Goal: Complete application form: Complete application form

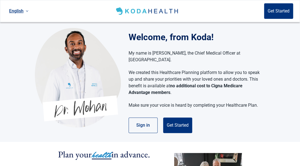
scroll to position [37, 0]
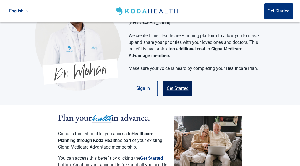
click at [177, 81] on button "Get Started" at bounding box center [177, 89] width 29 height 16
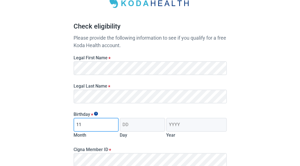
type input "11"
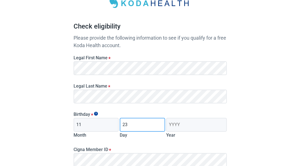
type input "23"
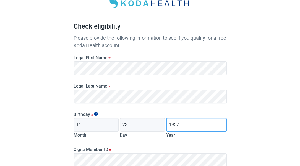
type input "1957"
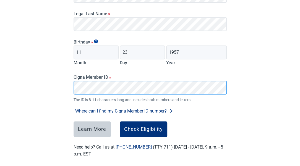
scroll to position [112, 0]
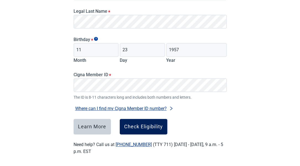
click at [146, 129] on div "Check Eligibility" at bounding box center [143, 127] width 39 height 6
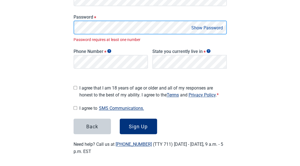
scroll to position [117, 0]
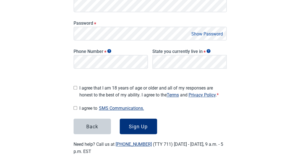
click at [209, 33] on button "Show Password" at bounding box center [207, 33] width 35 height 7
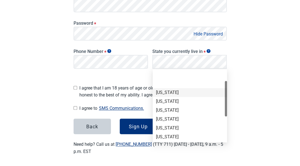
scroll to position [37, 0]
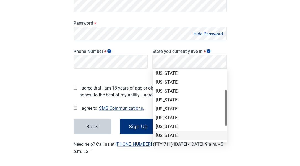
click at [164, 134] on div "[US_STATE]" at bounding box center [190, 135] width 68 height 6
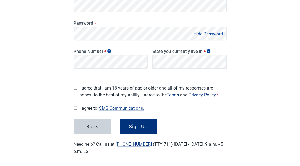
click at [74, 86] on input "I agree that I am 18 years of age or older and all of my responses are honest t…" at bounding box center [76, 88] width 4 height 4
checkbox input "true"
click at [74, 107] on input "I agree to SMS Communications." at bounding box center [76, 108] width 4 height 4
checkbox input "true"
click at [136, 127] on div "Sign Up" at bounding box center [138, 126] width 19 height 6
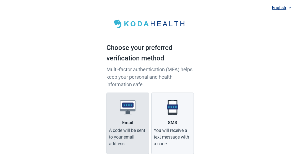
click at [128, 122] on div "Email" at bounding box center [127, 122] width 11 height 7
click at [0, 0] on input "Email A code will be sent to your email address." at bounding box center [0, 0] width 0 height 0
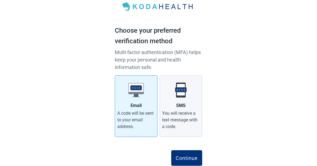
scroll to position [34, 0]
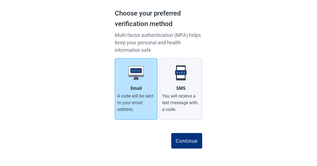
click at [128, 96] on div "A code will be sent to your email address." at bounding box center [136, 103] width 38 height 20
click at [0, 0] on input "Email A code will be sent to your email address." at bounding box center [0, 0] width 0 height 0
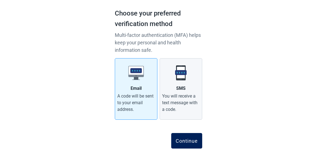
click at [189, 138] on div "Continue" at bounding box center [187, 141] width 22 height 6
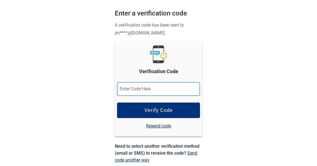
click at [140, 89] on input "Verification Code" at bounding box center [158, 89] width 83 height 14
paste input "184425"
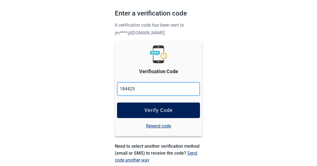
type input "184425"
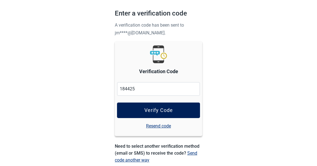
click at [158, 108] on div "Verify Code" at bounding box center [159, 110] width 29 height 6
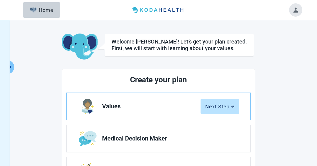
scroll to position [55, 0]
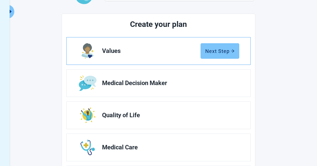
click at [219, 52] on div "Next Step" at bounding box center [219, 51] width 29 height 6
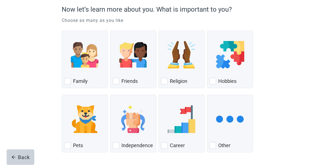
scroll to position [72, 0]
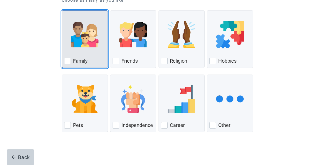
click at [68, 60] on div "Family, checkbox, not checked" at bounding box center [67, 61] width 7 height 7
click at [62, 11] on input "Family" at bounding box center [62, 10] width 0 height 0
checkbox input "true"
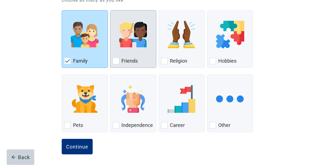
click at [116, 60] on div "Friends, checkbox, not checked" at bounding box center [116, 61] width 7 height 7
click at [110, 11] on input "Friends" at bounding box center [110, 10] width 0 height 0
checkbox input "true"
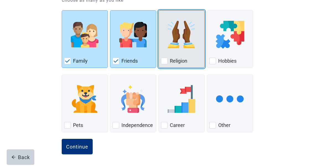
click at [167, 61] on div "Religion, checkbox, not checked" at bounding box center [164, 61] width 7 height 7
click at [159, 11] on input "Religion" at bounding box center [159, 10] width 0 height 0
checkbox input "true"
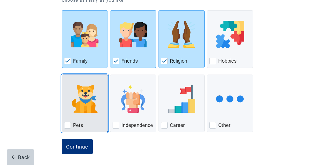
click at [67, 124] on div "Pets, checkbox, not checked" at bounding box center [67, 125] width 7 height 7
click at [62, 75] on input "Pets" at bounding box center [62, 74] width 0 height 0
checkbox input "true"
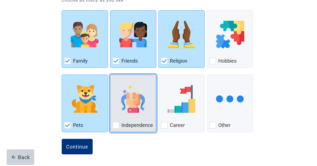
click at [117, 126] on div "Independence, checkbox, not checked" at bounding box center [116, 125] width 7 height 7
click at [110, 75] on input "Independence" at bounding box center [110, 74] width 0 height 0
checkbox input "true"
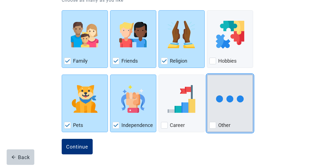
click at [234, 99] on img "Other, checkbox, not checked" at bounding box center [230, 99] width 28 height 28
click at [207, 75] on input "Other" at bounding box center [207, 74] width 0 height 0
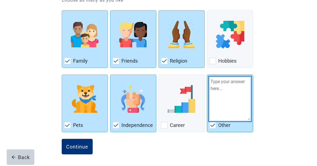
click at [234, 99] on textarea "Other" at bounding box center [230, 99] width 41 height 44
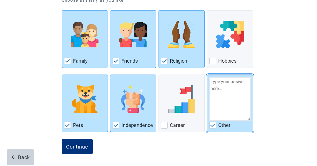
click at [214, 124] on img "Other, checkbox, checked" at bounding box center [212, 124] width 5 height 3
click at [207, 75] on input "Other" at bounding box center [207, 74] width 0 height 0
checkbox input "false"
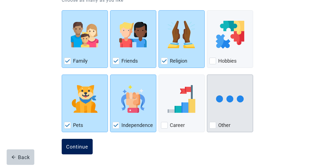
click at [79, 147] on div "Continue" at bounding box center [77, 147] width 22 height 6
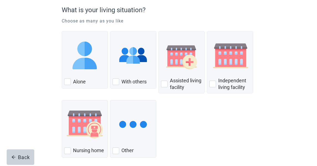
scroll to position [55, 0]
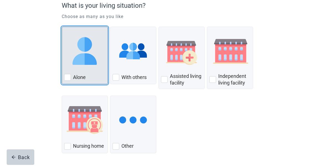
click at [65, 76] on div "Alone, checkbox, not checked" at bounding box center [67, 77] width 7 height 7
click at [62, 27] on input "Alone" at bounding box center [62, 27] width 0 height 0
checkbox input "true"
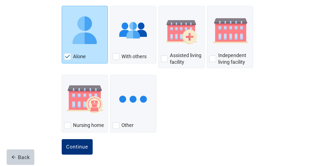
scroll to position [76, 0]
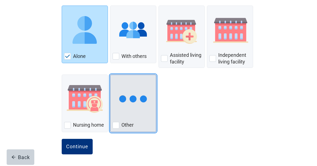
click at [131, 109] on img "Other, checkbox, not checked" at bounding box center [133, 99] width 28 height 28
click at [110, 75] on input "Other" at bounding box center [110, 74] width 0 height 0
checkbox input "true"
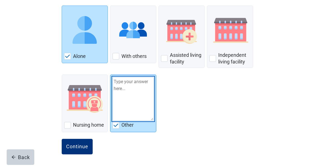
click at [117, 78] on textarea "Other" at bounding box center [133, 99] width 41 height 44
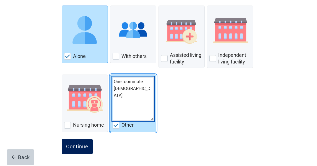
type textarea "One roommate [DEMOGRAPHIC_DATA]"
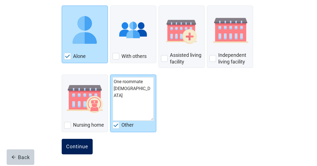
click at [74, 149] on button "Continue" at bounding box center [77, 147] width 31 height 16
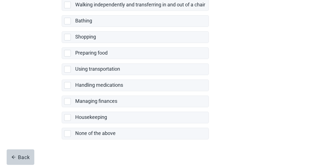
scroll to position [138, 0]
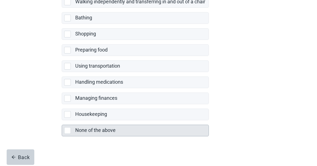
click at [91, 129] on label "None of the above" at bounding box center [95, 130] width 40 height 6
checkbox input "true"
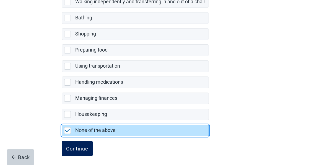
click at [79, 146] on div "Continue" at bounding box center [77, 149] width 22 height 6
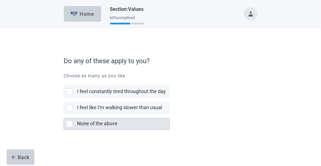
click at [70, 123] on div "None of the above, checkbox, not selected" at bounding box center [69, 123] width 7 height 7
click at [64, 114] on input "None of the above" at bounding box center [64, 113] width 0 height 0
checkbox input "true"
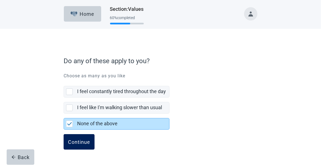
click at [73, 139] on div "Continue" at bounding box center [79, 142] width 22 height 6
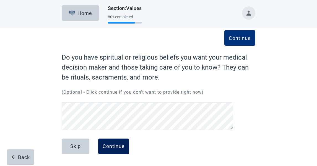
scroll to position [24, 0]
click at [113, 147] on div "Continue" at bounding box center [114, 146] width 22 height 6
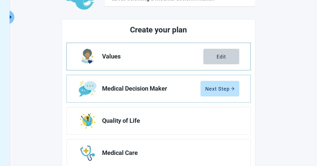
scroll to position [56, 0]
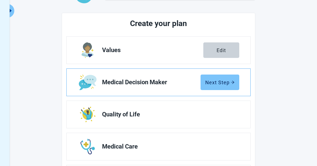
click at [221, 81] on div "Next Step" at bounding box center [219, 82] width 29 height 6
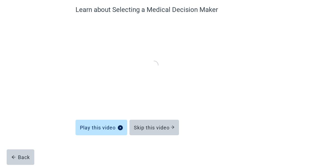
scroll to position [48, 0]
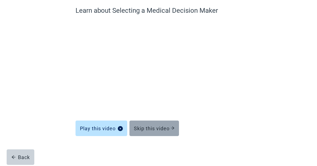
click at [149, 125] on div "Skip this video" at bounding box center [154, 128] width 41 height 6
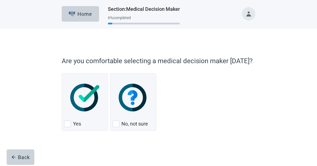
click at [156, 131] on div "Are you comfortable selecting a medical decision maker [DATE]? Yes No, not sure" at bounding box center [159, 93] width 194 height 75
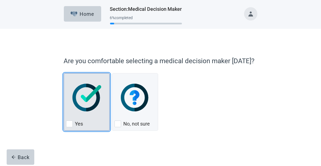
click at [70, 125] on div "Yes, checkbox, not checked" at bounding box center [69, 123] width 7 height 7
click at [64, 73] on input "Yes" at bounding box center [64, 73] width 0 height 0
checkbox input "true"
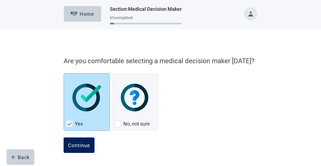
click at [78, 143] on div "Continue" at bounding box center [79, 145] width 22 height 6
click at [84, 145] on div "Continue" at bounding box center [79, 145] width 22 height 6
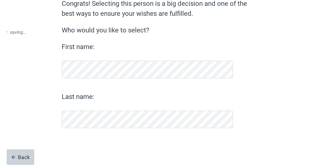
scroll to position [51, 0]
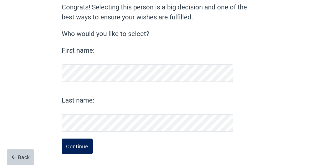
click at [81, 144] on div "Continue" at bounding box center [77, 146] width 22 height 6
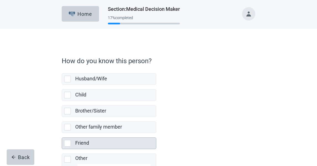
click at [67, 141] on div "Friend, checkbox, not selected" at bounding box center [67, 143] width 7 height 7
click at [62, 133] on input "Friend" at bounding box center [62, 133] width 0 height 0
checkbox input "true"
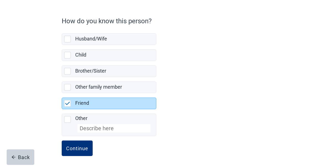
scroll to position [41, 0]
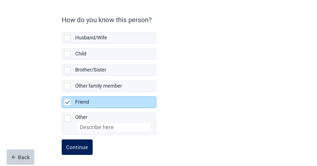
click at [77, 145] on div "Continue" at bounding box center [77, 147] width 22 height 6
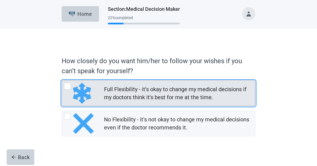
click at [72, 84] on div "Full Flexibility - it's okay to change my medical decisions if my doctors think…" at bounding box center [79, 93] width 31 height 21
click at [62, 81] on input "Full Flexibility - it's okay to change my medical decisions if my doctors think…" at bounding box center [62, 80] width 0 height 0
radio input "true"
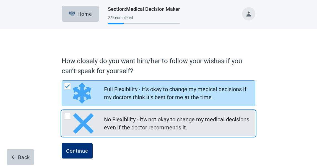
click at [69, 115] on div "No Flexibility - it's not okay to change my medical decisions even if the docto…" at bounding box center [67, 116] width 7 height 7
click at [62, 111] on input "No Flexibility - it's not okay to change my medical decisions even if the docto…" at bounding box center [62, 110] width 0 height 0
radio input "true"
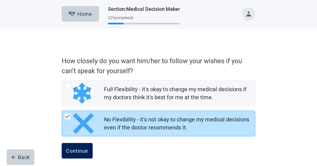
click at [77, 151] on div "Continue" at bounding box center [77, 151] width 22 height 6
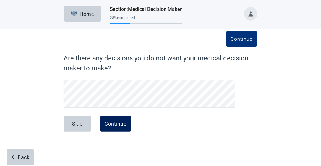
click at [113, 122] on div "Continue" at bounding box center [116, 124] width 22 height 6
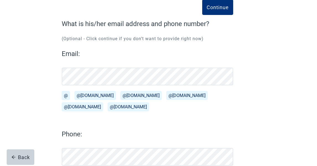
scroll to position [31, 0]
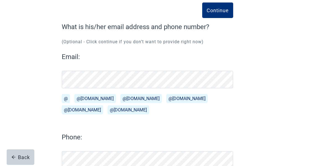
click at [82, 98] on button "@[DOMAIN_NAME]" at bounding box center [95, 98] width 42 height 9
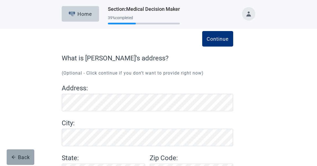
click at [20, 157] on div "Back" at bounding box center [20, 157] width 19 height 6
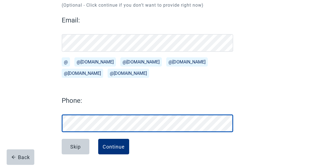
scroll to position [68, 0]
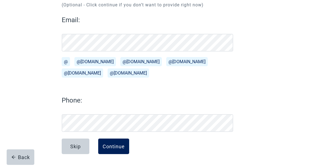
click at [117, 145] on div "Continue" at bounding box center [114, 146] width 22 height 6
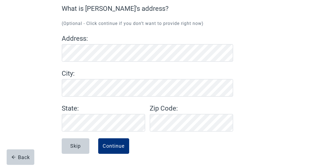
scroll to position [49, 0]
click at [110, 144] on div "Continue" at bounding box center [114, 146] width 22 height 6
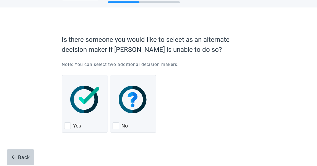
scroll to position [22, 0]
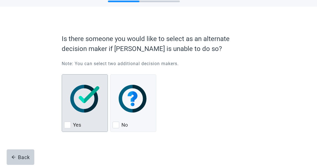
click at [67, 125] on div "Yes, checkbox, not checked" at bounding box center [67, 125] width 7 height 7
click at [62, 74] on input "Yes" at bounding box center [62, 74] width 0 height 0
checkbox input "true"
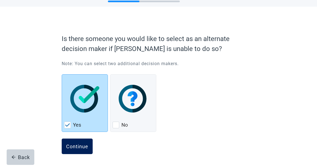
click at [85, 146] on div "Continue" at bounding box center [77, 146] width 22 height 6
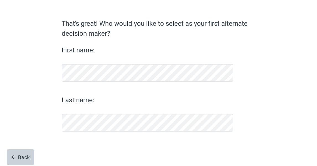
scroll to position [34, 0]
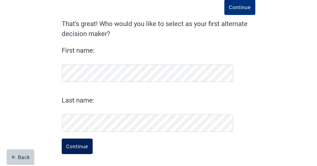
click at [82, 146] on div "Continue" at bounding box center [77, 146] width 22 height 6
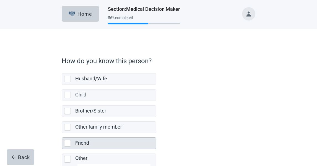
click at [79, 143] on label "Friend" at bounding box center [82, 143] width 14 height 6
checkbox input "true"
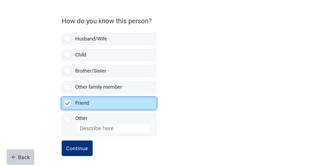
scroll to position [41, 0]
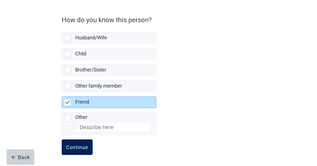
click at [67, 145] on div "Continue" at bounding box center [77, 147] width 22 height 6
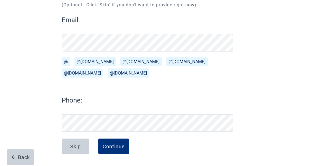
scroll to position [50, 0]
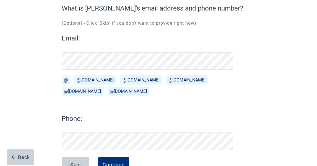
click at [85, 83] on button "@[DOMAIN_NAME]" at bounding box center [95, 79] width 42 height 9
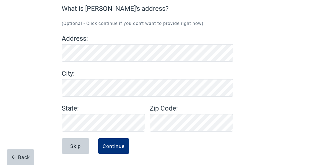
scroll to position [49, 0]
click at [23, 156] on div "Back" at bounding box center [20, 157] width 19 height 6
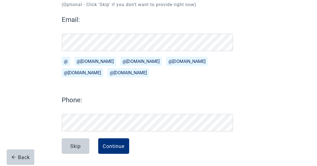
scroll to position [68, 0]
click at [112, 146] on div "Continue" at bounding box center [114, 146] width 22 height 6
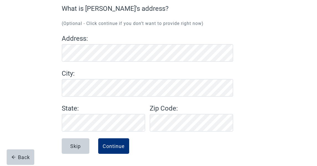
scroll to position [49, 0]
click at [122, 142] on button "Continue" at bounding box center [113, 146] width 31 height 16
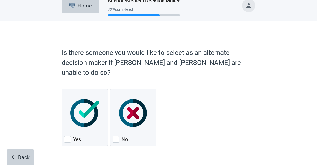
scroll to position [13, 0]
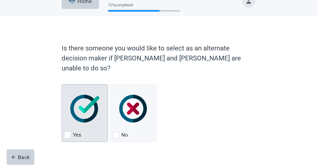
click at [78, 120] on div "Yes, checkbox, not checked" at bounding box center [84, 109] width 41 height 44
click at [62, 84] on input "Yes" at bounding box center [62, 84] width 0 height 0
checkbox input "true"
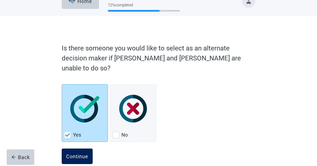
click at [83, 153] on div "Continue" at bounding box center [77, 156] width 22 height 6
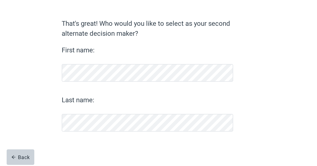
scroll to position [34, 0]
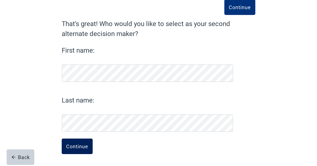
click at [78, 147] on div "Continue" at bounding box center [77, 146] width 22 height 6
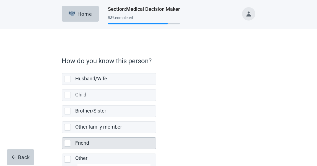
click at [82, 143] on label "Friend" at bounding box center [82, 143] width 14 height 6
checkbox input "true"
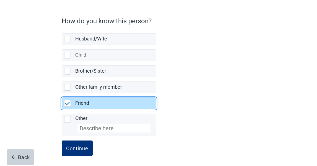
scroll to position [41, 0]
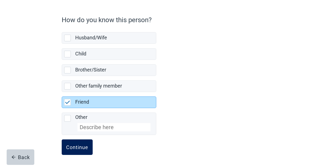
click at [86, 145] on div "Continue" at bounding box center [77, 147] width 22 height 6
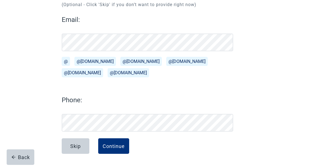
scroll to position [68, 0]
click at [94, 63] on button "@[DOMAIN_NAME]" at bounding box center [95, 61] width 42 height 9
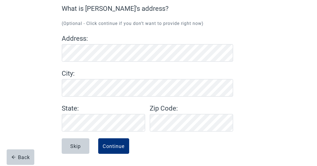
scroll to position [49, 0]
drag, startPoint x: 114, startPoint y: 145, endPoint x: 234, endPoint y: 86, distance: 133.8
click at [234, 134] on div "Continue What is [PERSON_NAME]'s address? (Optional - Click continue if you don…" at bounding box center [158, 79] width 233 height 176
click at [111, 146] on div "Continue" at bounding box center [114, 146] width 22 height 6
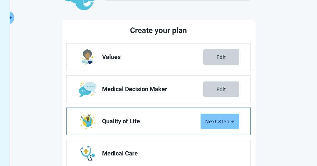
click at [228, 118] on div "Next Step" at bounding box center [219, 121] width 29 height 6
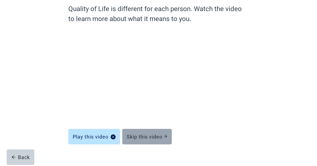
click at [147, 136] on div "Skip this video" at bounding box center [147, 137] width 41 height 6
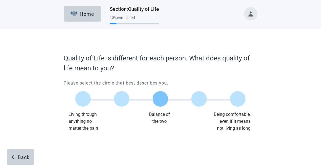
click at [161, 98] on label "Main content" at bounding box center [161, 99] width 16 height 16
click at [161, 99] on input "Quality of life scale: 50 out of 100. Balance of the two" at bounding box center [161, 99] width 0 height 0
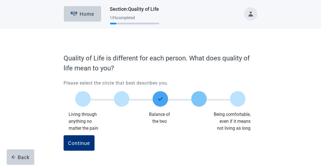
click at [200, 100] on label "Main content" at bounding box center [200, 99] width 16 height 16
click at [199, 99] on input "Quality of life scale: 75 out of 100. 75% between extremes" at bounding box center [199, 99] width 0 height 0
click at [162, 100] on label "Main content" at bounding box center [161, 99] width 16 height 16
click at [161, 99] on input "Quality of life scale: 50 out of 100. Balance of the two" at bounding box center [161, 99] width 0 height 0
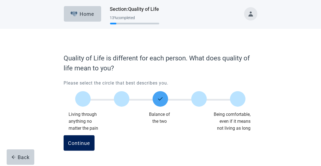
click at [75, 142] on div "Continue" at bounding box center [79, 143] width 22 height 6
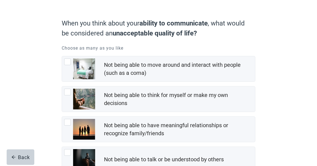
scroll to position [37, 0]
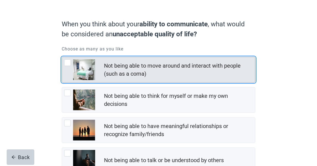
click at [68, 63] on div "Not being able to move around and interact with people (such as a coma), checkb…" at bounding box center [67, 62] width 7 height 7
click at [62, 57] on input "Not being able to move around and interact with people (such as a coma)" at bounding box center [62, 57] width 0 height 0
checkbox input "true"
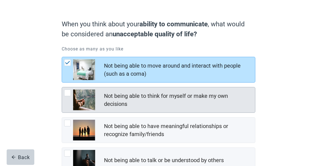
click at [68, 92] on div "Not being able to think for myself or make my own decisions, checkbox, not chec…" at bounding box center [67, 92] width 7 height 7
click at [62, 87] on input "Not being able to think for myself or make my own decisions" at bounding box center [62, 87] width 0 height 0
checkbox input "true"
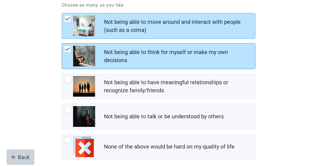
scroll to position [92, 0]
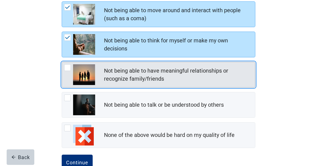
click at [69, 66] on div "Not being able to have meaningful relationships or recognize family/friends, ch…" at bounding box center [67, 67] width 7 height 7
click at [62, 62] on input "Not being able to have meaningful relationships or recognize family/friends" at bounding box center [62, 62] width 0 height 0
checkbox input "true"
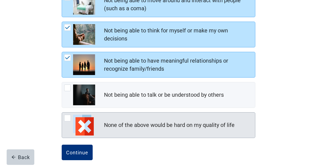
scroll to position [107, 0]
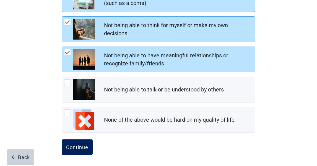
click at [80, 150] on button "Continue" at bounding box center [77, 147] width 31 height 16
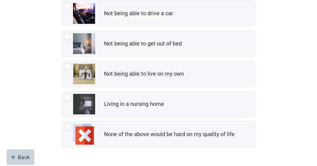
scroll to position [107, 0]
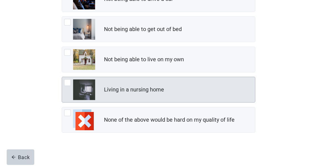
click at [68, 81] on div "Living in a nursing home, checkbox, not checked" at bounding box center [67, 82] width 7 height 7
click at [62, 77] on input "Living in a nursing home" at bounding box center [62, 77] width 0 height 0
checkbox input "true"
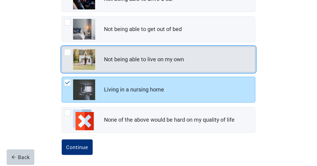
click at [68, 51] on div "Not being able to live on my own, checkbox, not checked" at bounding box center [67, 52] width 7 height 7
click at [62, 47] on input "Not being able to live on my own" at bounding box center [62, 47] width 0 height 0
checkbox input "true"
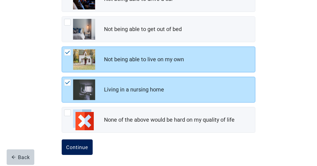
click at [88, 144] on button "Continue" at bounding box center [77, 147] width 31 height 16
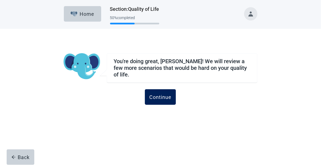
click at [150, 94] on div "Continue" at bounding box center [160, 97] width 22 height 6
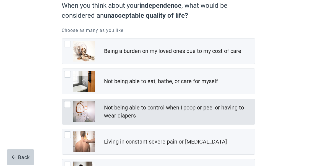
scroll to position [92, 0]
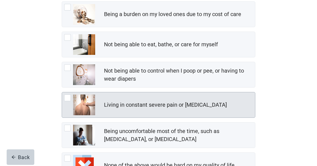
click at [67, 96] on div "Living in constant severe pain or shortness of breath, checkbox, not checked" at bounding box center [67, 97] width 7 height 7
click at [62, 92] on input "Living in constant severe pain or [MEDICAL_DATA]" at bounding box center [62, 92] width 0 height 0
checkbox input "true"
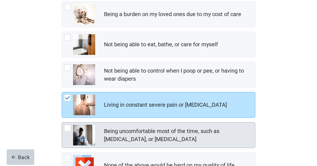
click at [68, 127] on div "Being uncomfortable most of the time, such as nausea, vomiting, or diarrhea, ch…" at bounding box center [67, 128] width 7 height 7
click at [62, 122] on input "Being uncomfortable most of the time, such as [MEDICAL_DATA], or [MEDICAL_DATA]" at bounding box center [62, 122] width 0 height 0
checkbox input "true"
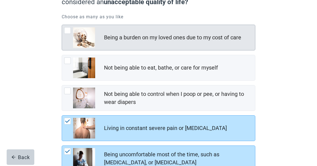
scroll to position [55, 0]
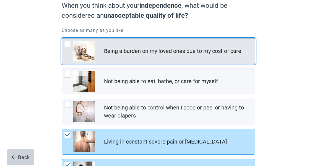
click at [66, 43] on div "Being a burden on my loved ones due to my cost of care, checkbox, not checked" at bounding box center [67, 44] width 7 height 7
click at [62, 38] on input "Being a burden on my loved ones due to my cost of care" at bounding box center [62, 38] width 0 height 0
checkbox input "true"
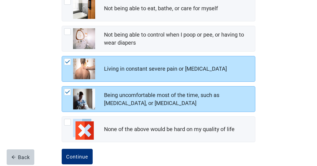
scroll to position [137, 0]
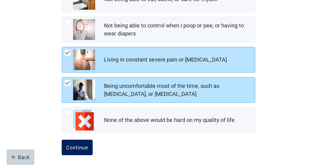
click at [80, 146] on div "Continue" at bounding box center [77, 148] width 22 height 6
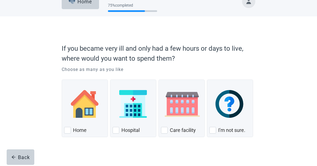
scroll to position [18, 0]
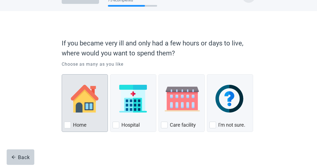
click at [68, 125] on div "Home, checkbox, not checked" at bounding box center [67, 125] width 7 height 7
click at [62, 74] on input "Home" at bounding box center [62, 74] width 0 height 0
checkbox input "true"
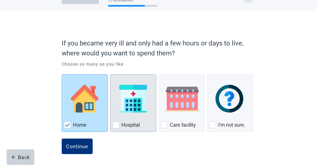
click at [117, 124] on div "Hospital, checkbox, not checked" at bounding box center [116, 125] width 7 height 7
click at [110, 74] on input "Hospital" at bounding box center [110, 74] width 0 height 0
checkbox input "true"
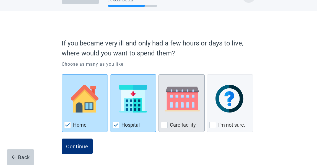
click at [167, 124] on div "Care Facility, checkbox, not checked" at bounding box center [164, 125] width 7 height 7
click at [159, 74] on input "Care facility" at bounding box center [159, 74] width 0 height 0
checkbox input "true"
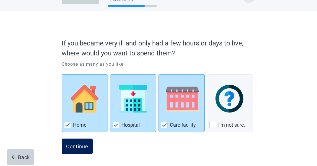
click at [79, 145] on div "Continue" at bounding box center [77, 146] width 22 height 6
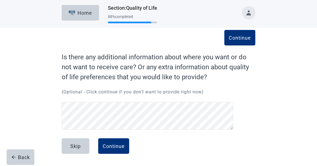
scroll to position [1, 0]
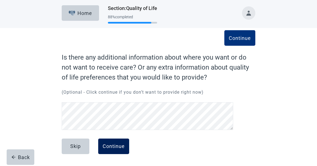
click at [118, 145] on div "Continue" at bounding box center [114, 146] width 22 height 6
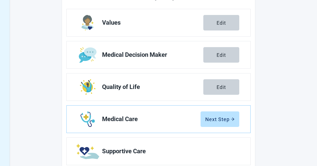
scroll to position [93, 0]
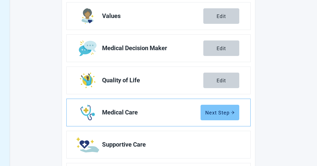
click at [212, 112] on div "Next Step" at bounding box center [219, 113] width 29 height 6
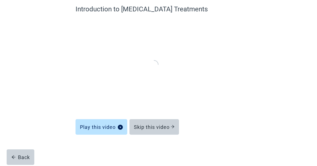
scroll to position [48, 0]
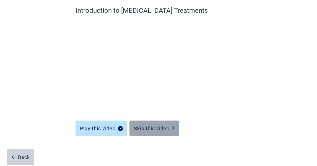
click at [162, 131] on button "Skip this video" at bounding box center [155, 128] width 50 height 16
click at [154, 126] on div "Skip this video" at bounding box center [154, 128] width 41 height 6
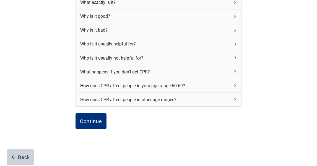
scroll to position [100, 0]
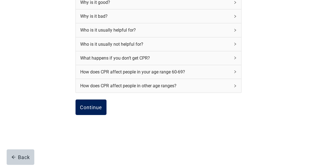
click at [99, 103] on button "Continue" at bounding box center [91, 107] width 31 height 16
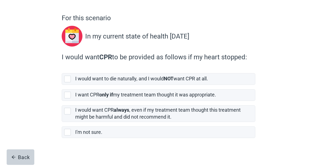
scroll to position [43, 0]
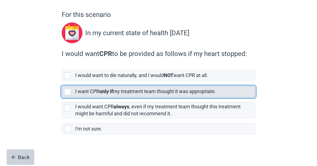
click at [68, 90] on div "[object Object], checkbox, not selected" at bounding box center [67, 91] width 7 height 7
click at [62, 82] on input "I want CPR only if my treatment team thought it was appropriate." at bounding box center [62, 81] width 0 height 0
checkbox input "true"
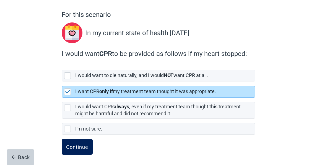
click at [72, 141] on button "Continue" at bounding box center [77, 147] width 31 height 16
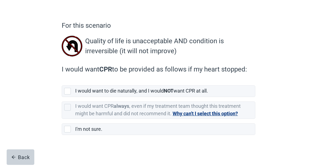
scroll to position [33, 0]
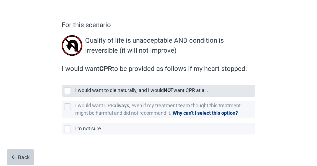
click at [67, 91] on div "[object Object], checkbox, not selected" at bounding box center [67, 90] width 7 height 7
click at [62, 81] on input "I would want to die naturally, and I would NOT want CPR at all." at bounding box center [62, 80] width 0 height 0
checkbox input "true"
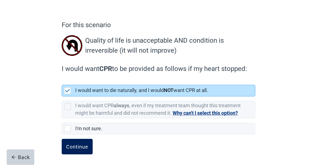
click at [79, 148] on div "Continue" at bounding box center [77, 147] width 22 height 6
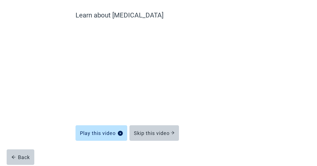
scroll to position [48, 0]
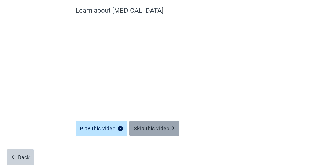
click at [157, 127] on div "Skip this video" at bounding box center [154, 128] width 41 height 6
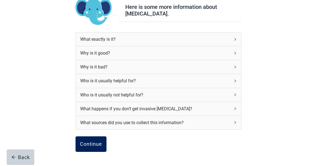
click at [94, 144] on div "Continue" at bounding box center [91, 144] width 22 height 6
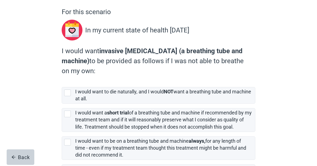
scroll to position [74, 0]
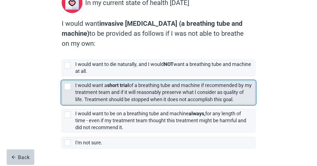
click at [66, 87] on div "[object Object], checkbox, not selected" at bounding box center [67, 86] width 7 height 7
click at [62, 76] on input "I would want a short trial of a breathing tube and machine if recommended by my…" at bounding box center [62, 76] width 0 height 0
checkbox input "true"
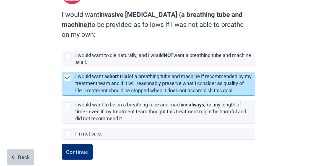
scroll to position [87, 0]
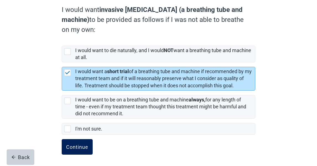
click at [78, 146] on div "Continue" at bounding box center [77, 147] width 22 height 6
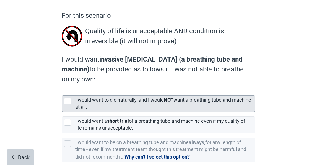
scroll to position [49, 0]
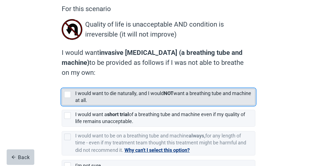
click at [68, 96] on div "[object Object], checkbox, not selected" at bounding box center [67, 94] width 7 height 7
click at [62, 84] on input "I would want to die naturally, and I would NOT want a breathing tube and machin…" at bounding box center [62, 84] width 0 height 0
checkbox input "true"
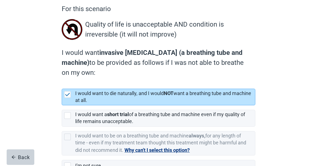
scroll to position [86, 0]
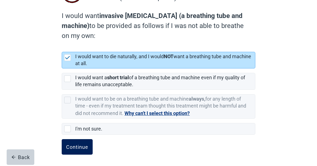
click at [84, 145] on div "Continue" at bounding box center [77, 147] width 22 height 6
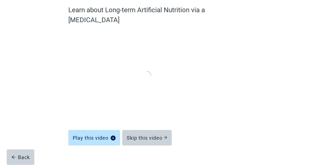
scroll to position [48, 0]
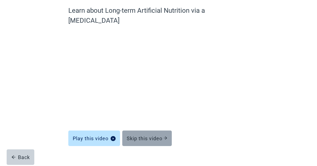
click at [150, 135] on div "Skip this video" at bounding box center [147, 138] width 41 height 6
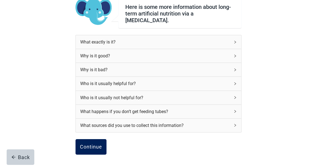
click at [91, 144] on div "Continue" at bounding box center [91, 147] width 22 height 6
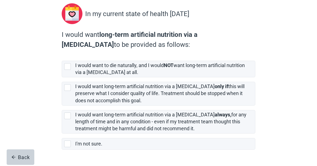
scroll to position [74, 0]
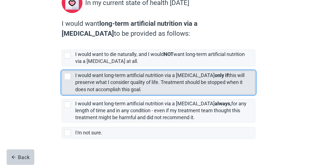
click at [66, 74] on div "[object Object], checkbox, not selected" at bounding box center [67, 76] width 7 height 7
click at [62, 66] on input "I would want long-term artificial nutrition via a [MEDICAL_DATA] only if this w…" at bounding box center [62, 66] width 0 height 0
checkbox input "true"
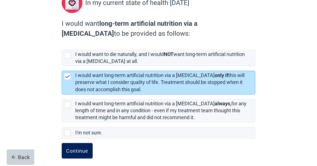
click at [76, 149] on div "Continue" at bounding box center [77, 151] width 22 height 6
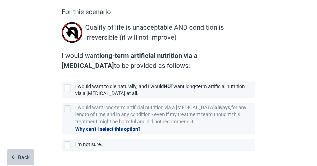
scroll to position [55, 0]
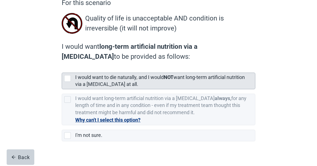
click at [67, 79] on div "[object Object], checkbox, not selected" at bounding box center [67, 78] width 7 height 7
click at [62, 68] on input "I would want to die naturally, and I would NOT want long-term artificial nutrit…" at bounding box center [62, 68] width 0 height 0
checkbox input "true"
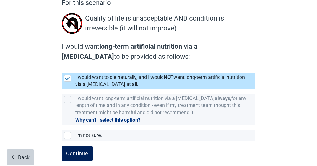
click at [82, 153] on div "Continue" at bounding box center [77, 154] width 22 height 6
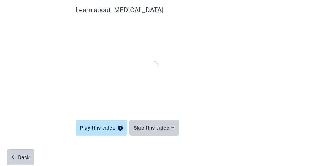
scroll to position [48, 0]
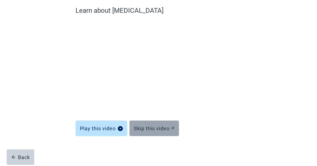
click at [150, 129] on div "Skip this video" at bounding box center [154, 128] width 41 height 6
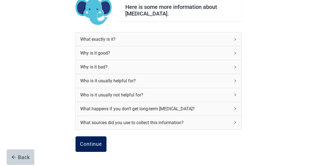
click at [95, 141] on div "Continue" at bounding box center [91, 144] width 22 height 6
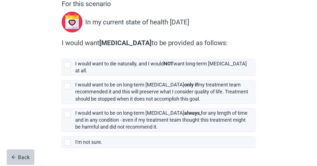
scroll to position [55, 0]
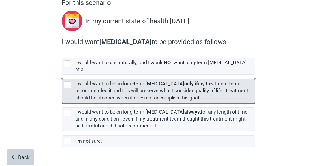
click at [71, 81] on div "[object Object], checkbox, not selected" at bounding box center [67, 84] width 7 height 7
click at [62, 75] on input "I would want to be on long-term [MEDICAL_DATA] only if my treatment team recomm…" at bounding box center [62, 74] width 0 height 0
checkbox input "true"
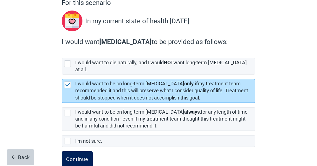
click at [83, 156] on div "Continue" at bounding box center [77, 159] width 22 height 6
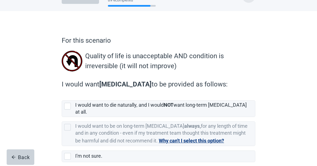
scroll to position [40, 0]
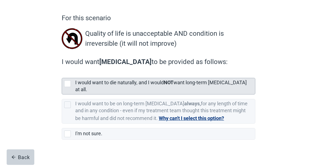
click at [69, 84] on div "[object Object], checkbox, not selected" at bounding box center [67, 83] width 7 height 7
click at [62, 74] on input "I would want to die naturally, and I would NOT want long-term [MEDICAL_DATA] at…" at bounding box center [62, 73] width 0 height 0
checkbox input "true"
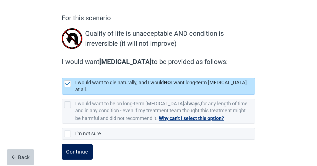
click at [73, 149] on div "Continue" at bounding box center [77, 152] width 22 height 6
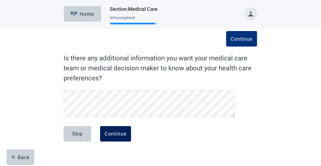
click at [119, 134] on div "Continue" at bounding box center [116, 134] width 22 height 6
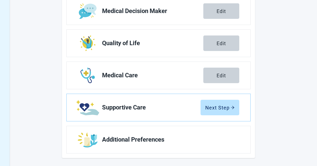
scroll to position [128, 0]
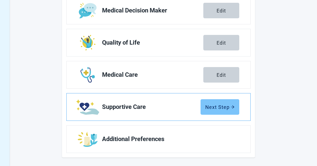
click at [225, 107] on div "Next Step" at bounding box center [219, 107] width 29 height 6
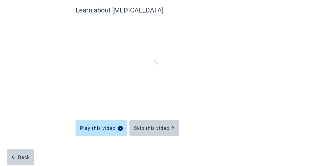
scroll to position [48, 0]
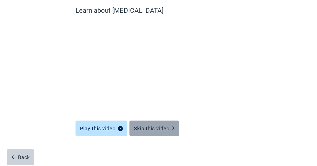
click at [161, 127] on div "Skip this video" at bounding box center [154, 128] width 41 height 6
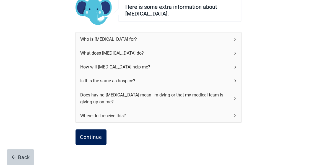
click at [92, 137] on div "Continue" at bounding box center [91, 137] width 22 height 6
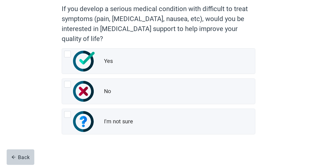
scroll to position [54, 0]
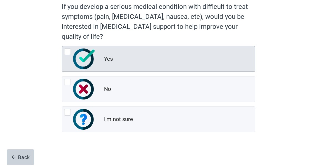
click at [70, 52] on div "Yes, radio button, not checked" at bounding box center [67, 51] width 7 height 7
click at [62, 46] on input "Yes" at bounding box center [62, 46] width 0 height 0
radio input "true"
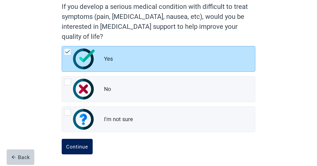
click at [81, 149] on button "Continue" at bounding box center [77, 147] width 31 height 16
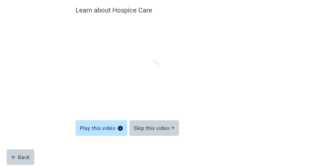
scroll to position [48, 0]
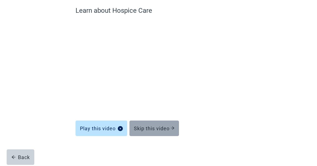
click at [162, 128] on div "Skip this video" at bounding box center [154, 128] width 41 height 6
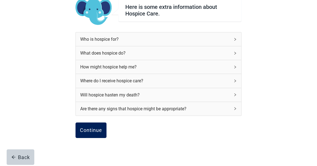
click at [99, 126] on button "Continue" at bounding box center [91, 130] width 31 height 16
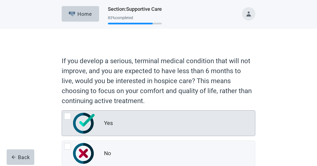
click at [81, 125] on img "Yes, radio button, not checked" at bounding box center [84, 123] width 22 height 21
click at [62, 110] on input "Yes" at bounding box center [62, 110] width 0 height 0
radio input "true"
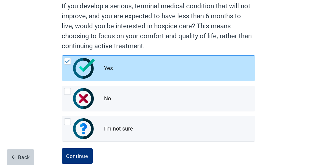
scroll to position [55, 0]
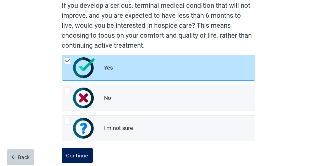
click at [88, 149] on button "Continue" at bounding box center [77, 156] width 31 height 16
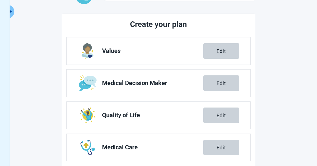
scroll to position [128, 0]
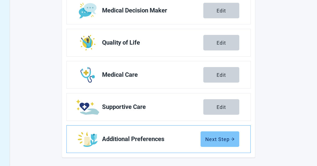
click at [215, 137] on div "Next Step" at bounding box center [219, 139] width 29 height 6
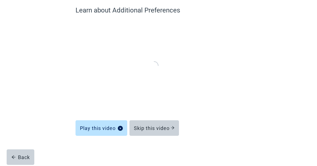
scroll to position [48, 0]
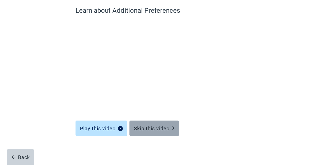
click at [157, 128] on div "Skip this video" at bounding box center [154, 128] width 41 height 6
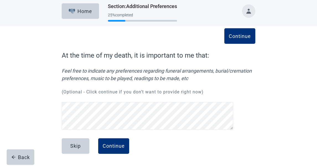
scroll to position [2, 0]
click at [60, 104] on div "Continue At the time of my death, it is important to me that: Feel free to indi…" at bounding box center [158, 101] width 233 height 129
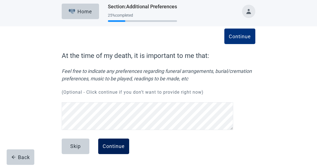
click at [111, 142] on button "Continue" at bounding box center [113, 146] width 31 height 16
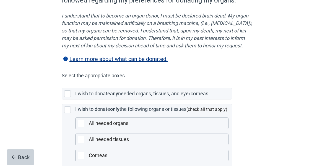
scroll to position [92, 0]
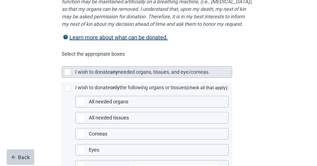
click at [66, 75] on div "Main content" at bounding box center [67, 72] width 7 height 7
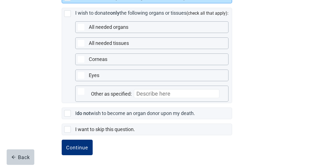
scroll to position [174, 0]
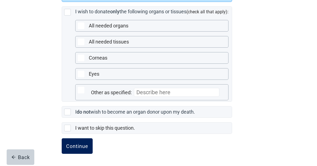
click at [82, 146] on div "Continue" at bounding box center [77, 146] width 22 height 6
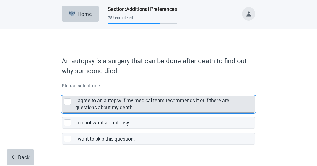
click at [68, 100] on div "I agree to an autopsy if my medical team recommends it or if there are question…" at bounding box center [67, 101] width 7 height 7
click at [62, 92] on input "I agree to an autopsy if my medical team recommends it or if there are question…" at bounding box center [62, 91] width 0 height 0
checkbox input "true"
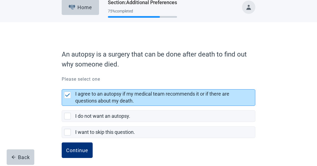
scroll to position [10, 0]
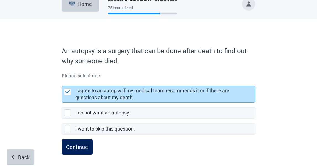
click at [89, 148] on button "Continue" at bounding box center [77, 147] width 31 height 16
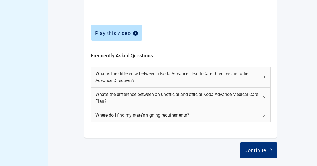
scroll to position [263, 0]
click at [261, 148] on div "Continue" at bounding box center [258, 150] width 29 height 6
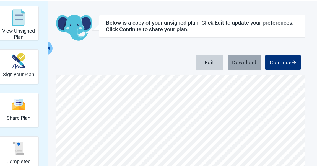
scroll to position [14, 0]
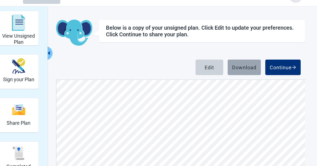
click at [248, 65] on div "Download" at bounding box center [244, 68] width 24 height 6
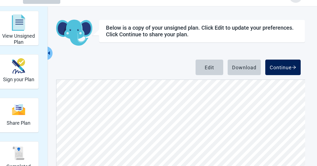
click at [283, 66] on div "Continue" at bounding box center [283, 68] width 27 height 6
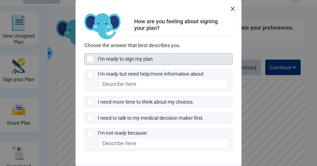
click at [92, 58] on div "I’m ready to sign my plan, checkbox, not selected" at bounding box center [90, 59] width 7 height 7
click at [85, 53] on input "I’m ready to sign my plan" at bounding box center [84, 53] width 0 height 0
checkbox input "true"
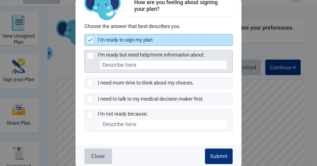
scroll to position [19, 0]
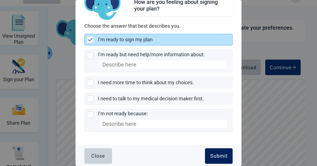
click at [215, 155] on div "Submit" at bounding box center [218, 156] width 17 height 6
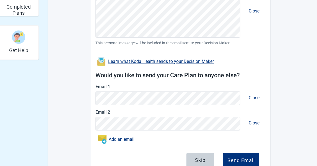
scroll to position [180, 0]
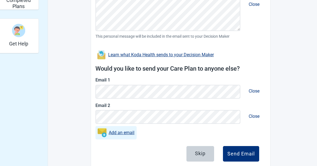
click at [123, 131] on link "Add an email" at bounding box center [122, 132] width 26 height 7
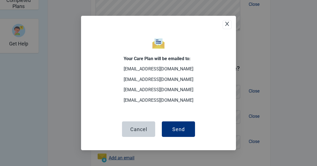
click at [228, 24] on icon "close" at bounding box center [228, 24] width 6 height 6
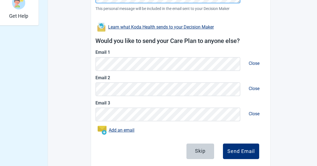
scroll to position [220, 0]
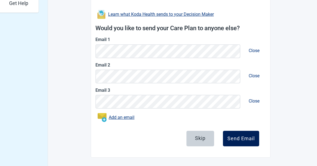
click at [244, 138] on div "Send Email" at bounding box center [241, 139] width 27 height 6
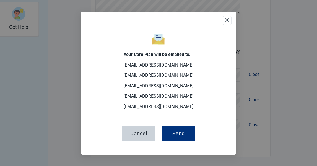
scroll to position [196, 0]
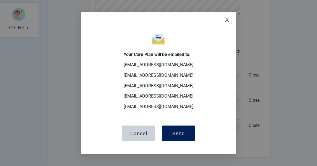
click at [182, 131] on div "Send" at bounding box center [178, 133] width 12 height 6
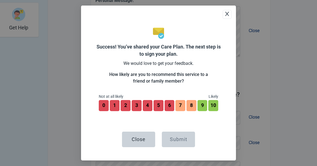
scroll to position [238, 0]
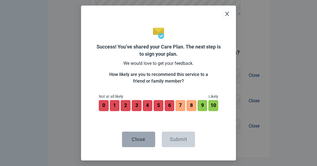
click at [135, 138] on div "Close" at bounding box center [139, 139] width 14 height 6
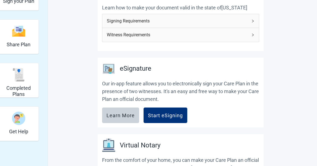
scroll to position [55, 0]
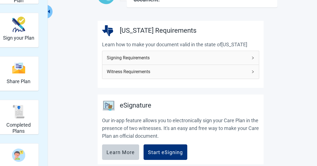
click at [255, 58] on icon "right" at bounding box center [252, 57] width 3 height 3
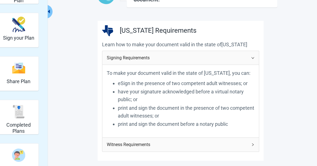
click at [256, 56] on div "Signing Requirements" at bounding box center [180, 58] width 157 height 14
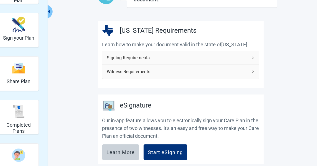
click at [125, 70] on span "Witness Requirements" at bounding box center [177, 71] width 141 height 7
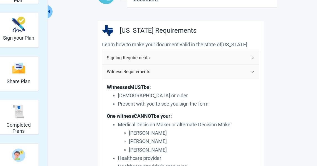
scroll to position [92, 0]
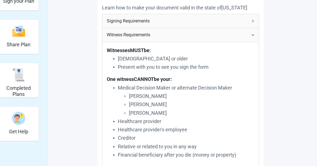
click at [253, 34] on icon "right" at bounding box center [252, 34] width 3 height 3
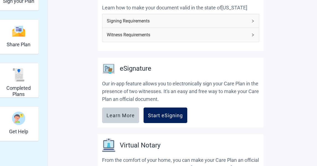
click at [169, 115] on div "Start eSigning" at bounding box center [165, 115] width 35 height 6
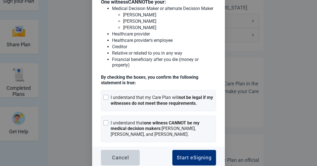
scroll to position [74, 0]
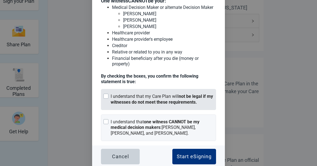
click at [104, 95] on div at bounding box center [106, 96] width 5 height 5
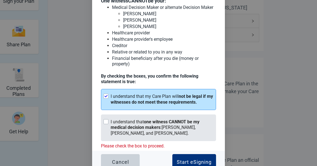
click at [104, 120] on div at bounding box center [106, 121] width 5 height 5
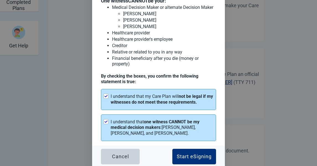
scroll to position [184, 0]
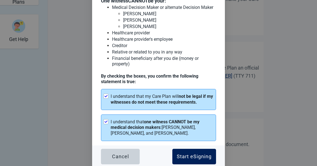
click at [192, 154] on div "Start eSigning" at bounding box center [194, 157] width 35 height 6
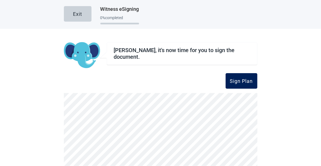
click at [245, 84] on button "Sign Plan" at bounding box center [242, 81] width 32 height 16
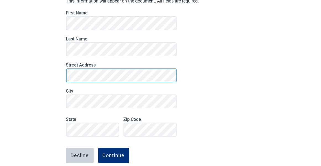
scroll to position [84, 0]
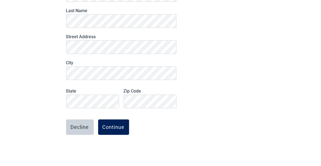
click at [113, 125] on div "Continue" at bounding box center [114, 127] width 22 height 6
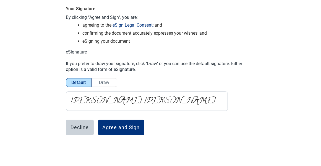
click at [74, 99] on p "[PERSON_NAME]" at bounding box center [149, 101] width 157 height 9
click at [80, 85] on div "Default Draw" at bounding box center [93, 82] width 55 height 9
drag, startPoint x: 159, startPoint y: 96, endPoint x: 69, endPoint y: 94, distance: 89.4
click at [69, 94] on div "[PERSON_NAME]" at bounding box center [147, 100] width 162 height 19
click at [116, 128] on div "Agree and Sign" at bounding box center [121, 128] width 37 height 6
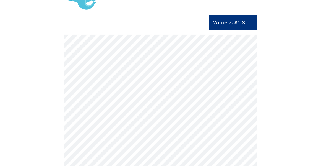
scroll to position [60, 0]
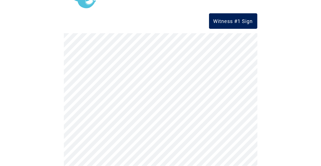
click at [235, 16] on button "Witness #1 Sign" at bounding box center [233, 21] width 48 height 16
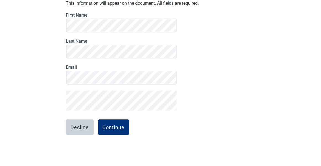
scroll to position [53, 0]
click at [111, 127] on div "Continue" at bounding box center [114, 127] width 22 height 6
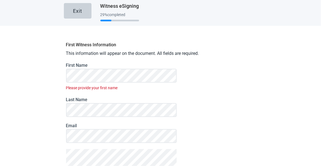
scroll to position [0, 0]
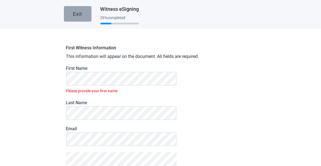
click at [75, 14] on div "Exit" at bounding box center [77, 14] width 9 height 6
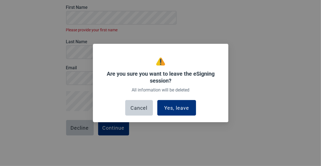
scroll to position [61, 0]
click at [143, 109] on div "Cancel" at bounding box center [139, 108] width 17 height 6
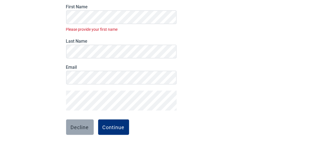
click at [78, 126] on div "Decline" at bounding box center [80, 127] width 18 height 6
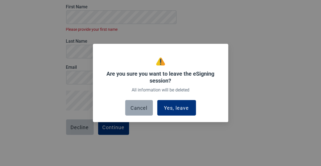
click at [148, 108] on button "Cancel" at bounding box center [139, 108] width 28 height 16
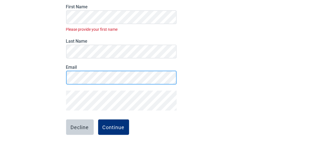
click at [50, 75] on main "Exit Witness eSigning 29 % completed First Witness Information This information…" at bounding box center [160, 83] width 321 height 166
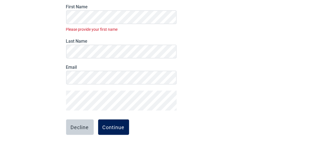
click at [113, 128] on div "Continue" at bounding box center [114, 127] width 22 height 6
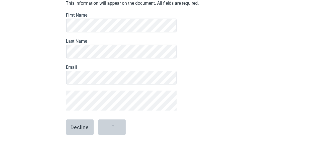
scroll to position [53, 0]
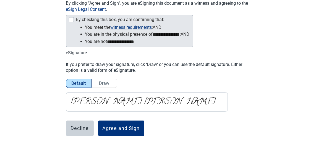
click at [70, 20] on div "Main content" at bounding box center [71, 19] width 5 height 5
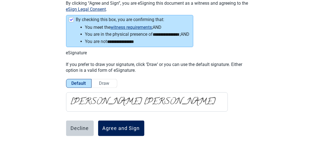
click at [113, 127] on div "Agree and Sign" at bounding box center [121, 128] width 37 height 6
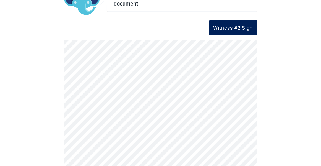
click at [231, 24] on button "Witness #2 Sign" at bounding box center [233, 28] width 48 height 16
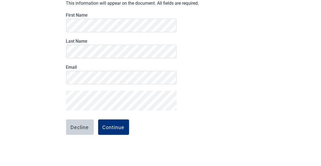
click at [76, 111] on form "First Name Last Name Email Decline Continue" at bounding box center [121, 87] width 111 height 151
click at [115, 126] on div "Continue" at bounding box center [114, 127] width 22 height 6
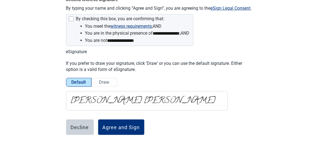
scroll to position [47, 0]
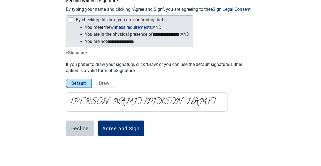
click at [69, 18] on div "Main content" at bounding box center [71, 19] width 5 height 5
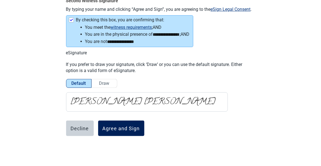
click at [124, 130] on div "Agree and Sign" at bounding box center [121, 128] width 37 height 6
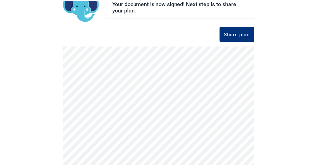
scroll to position [29, 0]
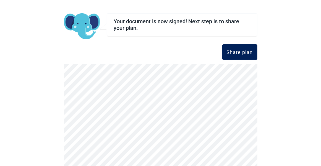
click at [237, 51] on div "Share plan" at bounding box center [240, 52] width 26 height 6
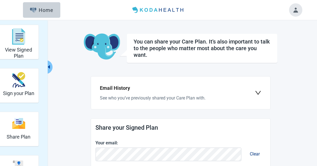
click at [259, 92] on icon "down" at bounding box center [258, 92] width 7 height 7
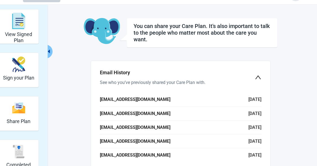
scroll to position [37, 0]
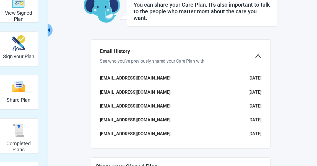
click at [258, 56] on icon "down" at bounding box center [258, 56] width 7 height 7
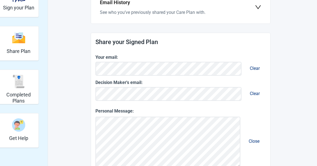
scroll to position [92, 0]
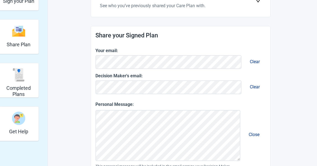
click at [259, 86] on span "Clear" at bounding box center [255, 87] width 19 height 14
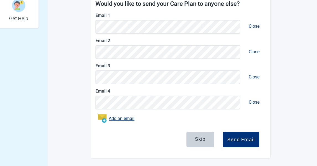
scroll to position [206, 0]
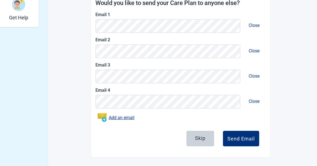
click at [253, 25] on span "Close" at bounding box center [254, 25] width 20 height 14
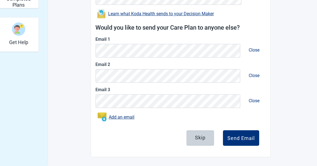
scroll to position [180, 0]
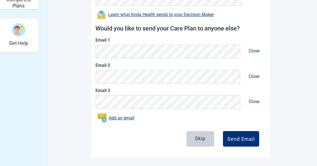
click at [254, 51] on span "Close" at bounding box center [254, 51] width 20 height 14
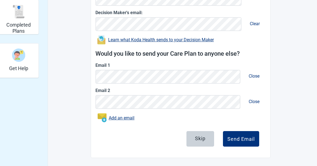
click at [257, 101] on span "Close" at bounding box center [254, 101] width 20 height 14
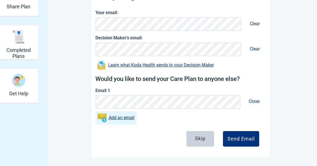
click at [113, 118] on link "Add an email" at bounding box center [122, 117] width 26 height 7
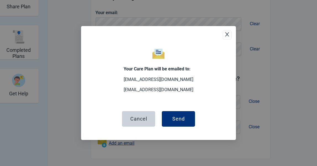
click at [229, 35] on icon "close" at bounding box center [228, 35] width 6 height 6
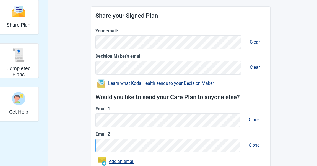
scroll to position [118, 0]
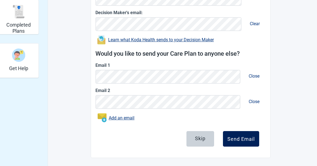
click at [236, 141] on button "Send Email" at bounding box center [241, 139] width 36 height 16
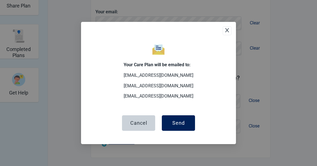
click at [187, 120] on button "Send" at bounding box center [178, 123] width 33 height 16
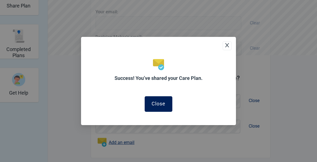
click at [161, 104] on div "Close" at bounding box center [159, 104] width 14 height 6
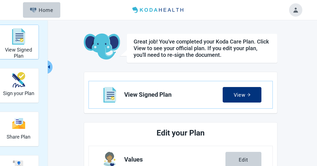
click at [20, 41] on img "View Signed Plan" at bounding box center [18, 36] width 13 height 17
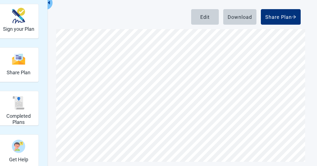
scroll to position [69, 0]
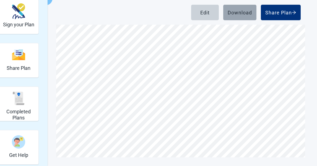
click at [249, 16] on button "Download" at bounding box center [239, 13] width 33 height 16
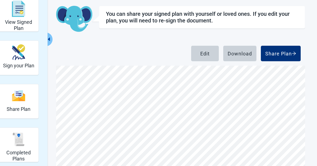
scroll to position [0, 0]
